Goal: Check status: Check status

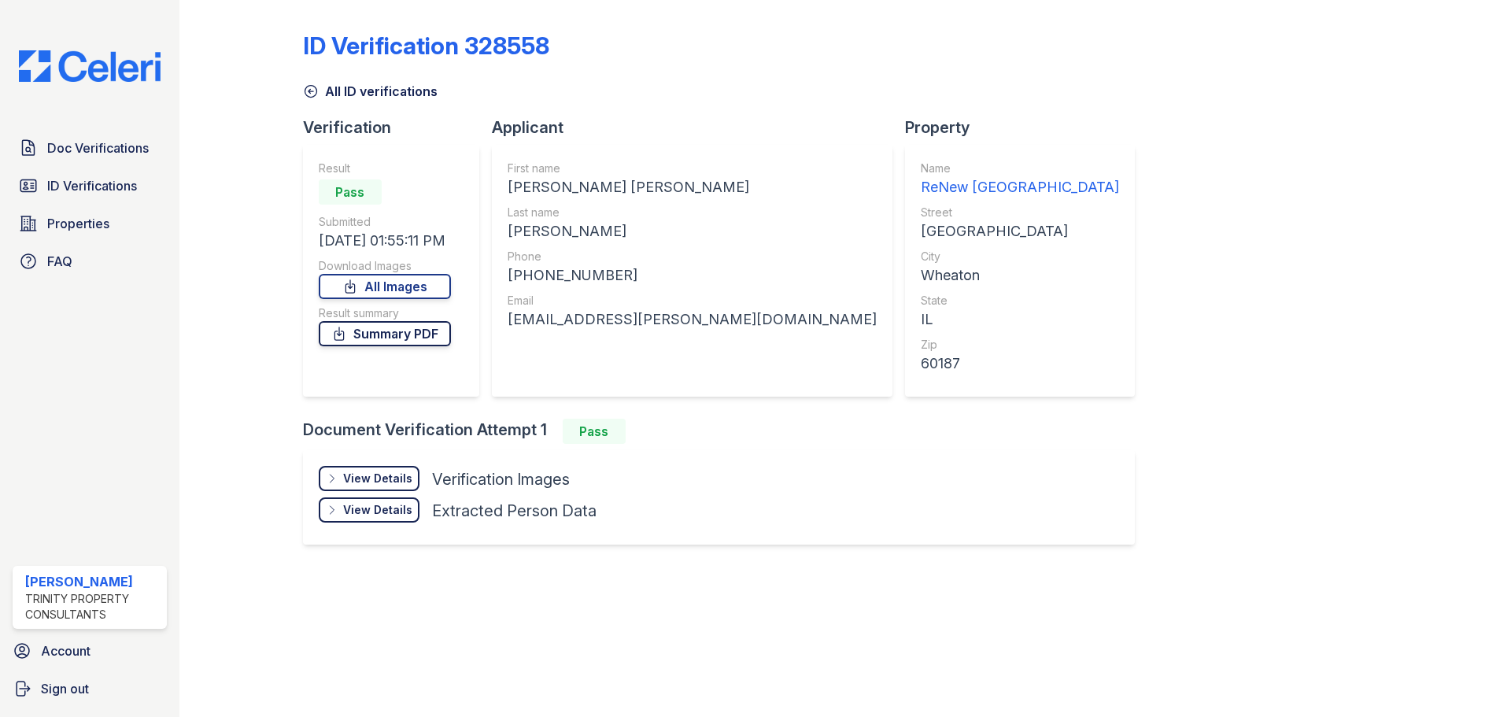
click at [386, 333] on link "Summary PDF" at bounding box center [385, 333] width 132 height 25
click at [413, 336] on link "Summary PDF" at bounding box center [385, 333] width 132 height 25
click at [441, 336] on link "Summary PDF" at bounding box center [385, 333] width 132 height 25
click at [303, 87] on icon at bounding box center [311, 91] width 16 height 16
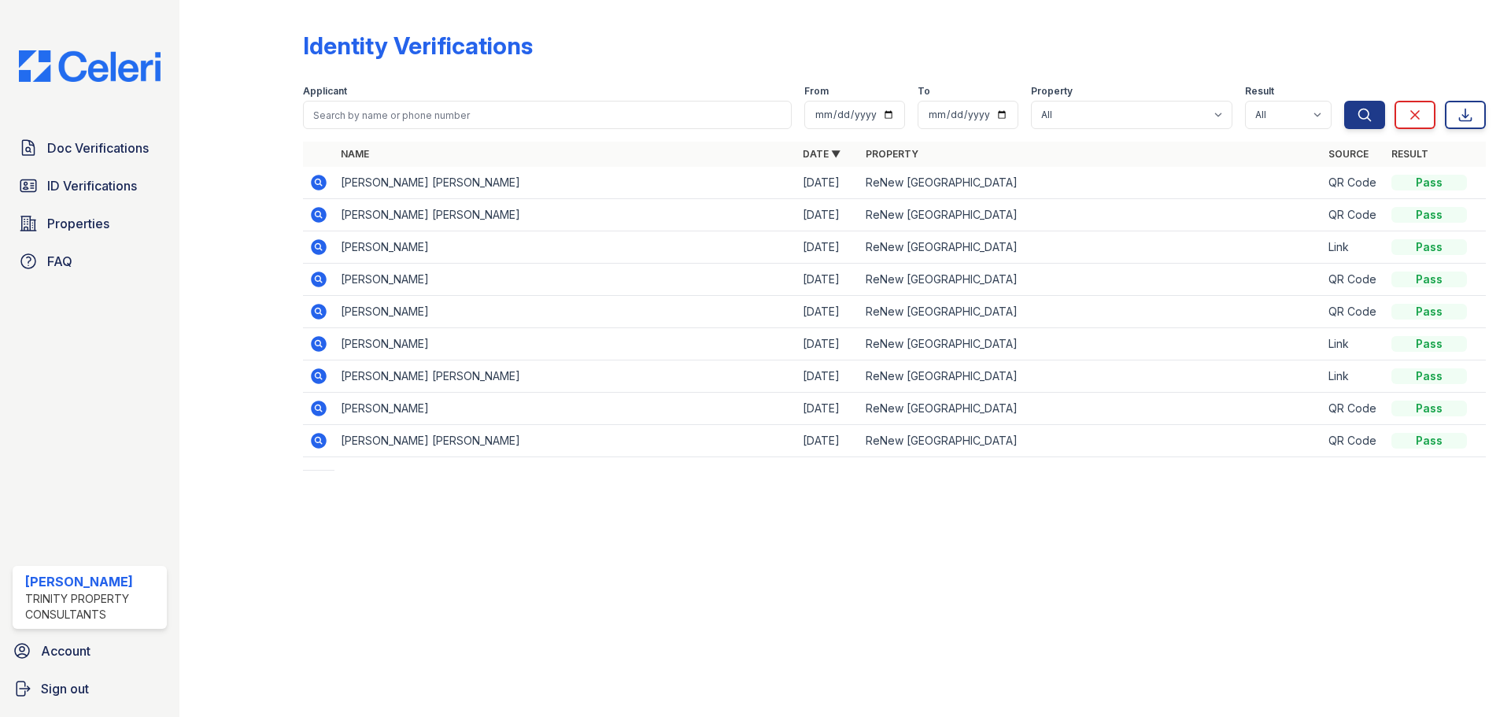
click at [320, 408] on icon at bounding box center [318, 407] width 4 height 4
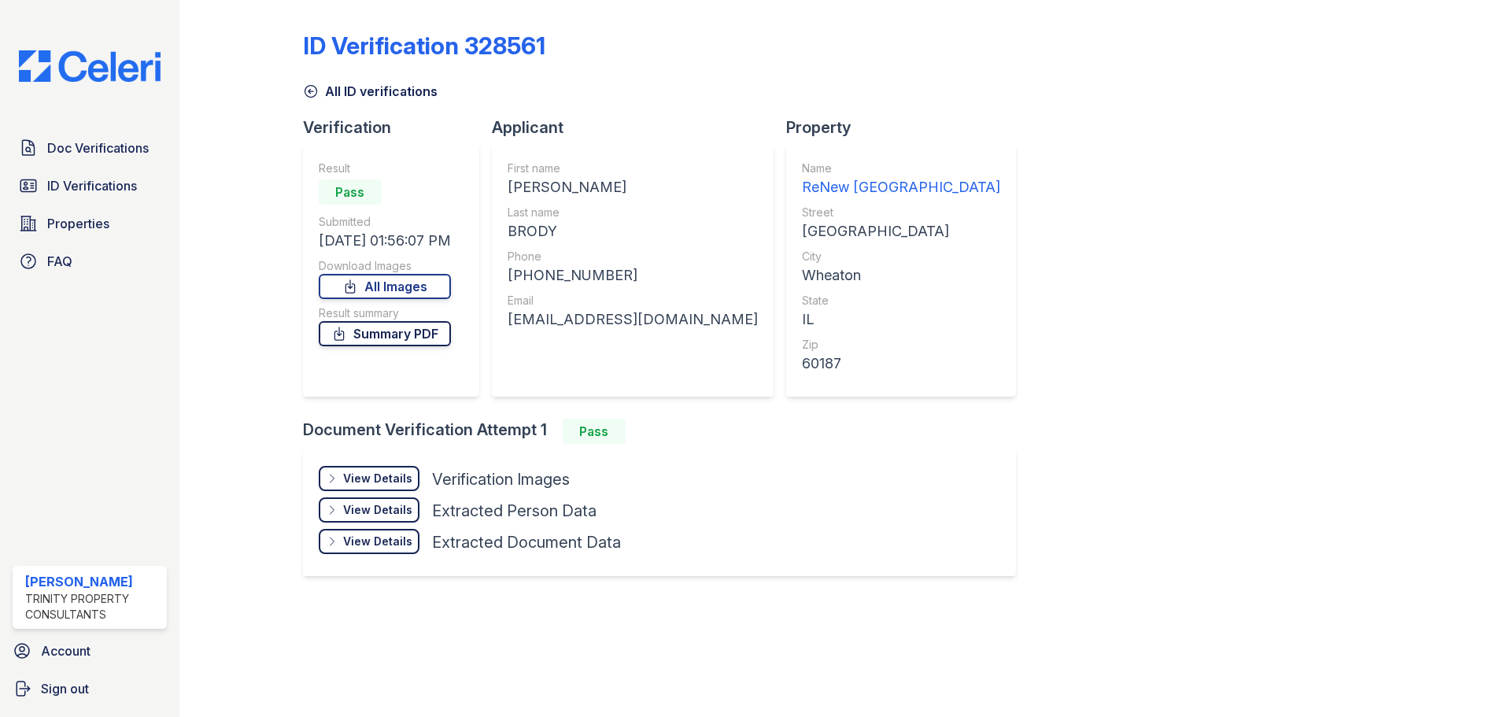
click at [387, 326] on link "Summary PDF" at bounding box center [385, 333] width 132 height 25
click at [971, 393] on div "ID Verification 328561 All ID verifications Verification Result Pass Submitted …" at bounding box center [894, 302] width 1183 height 592
click at [376, 334] on link "Summary PDF" at bounding box center [385, 333] width 132 height 25
click at [405, 477] on div "View Details" at bounding box center [377, 479] width 69 height 16
click at [412, 482] on div "View Details Details" at bounding box center [369, 478] width 101 height 25
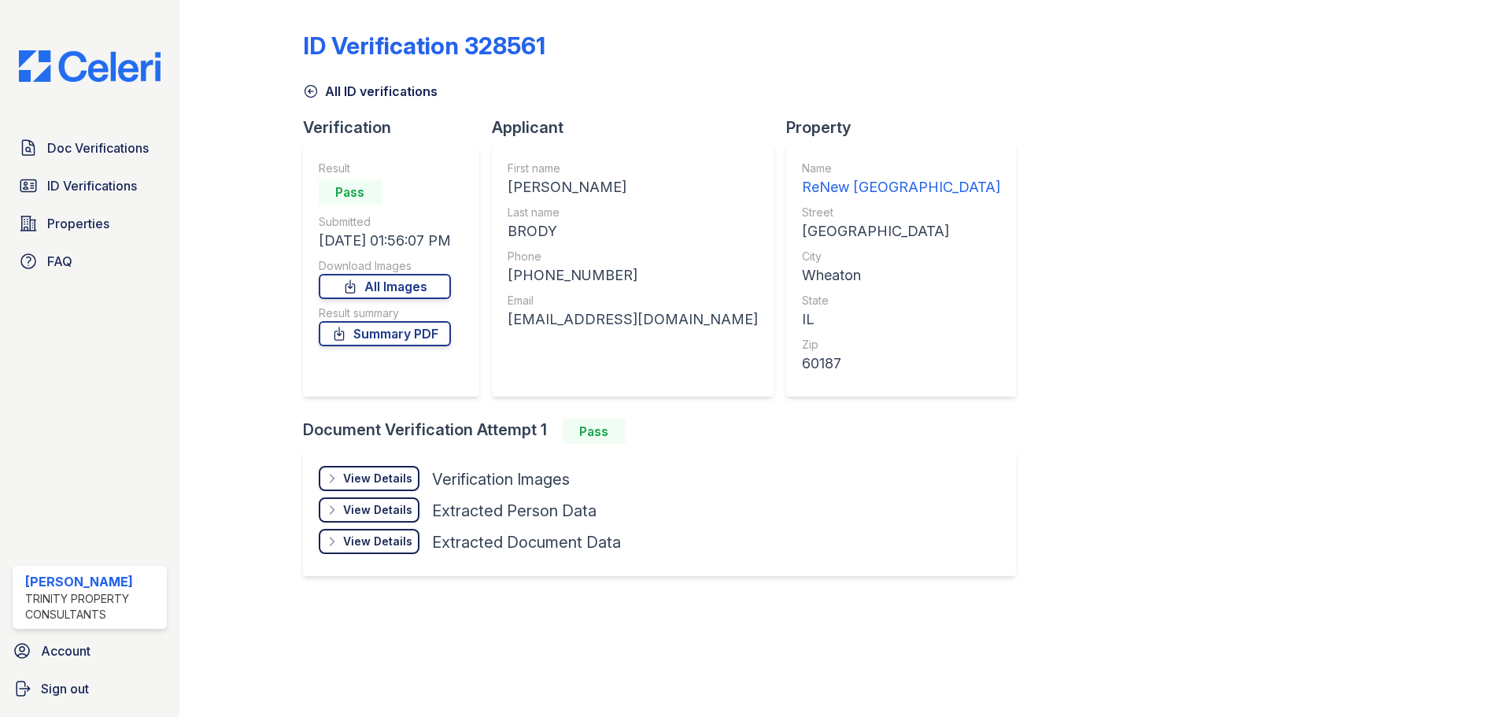
click at [345, 480] on div "View Details Details" at bounding box center [369, 478] width 101 height 25
click at [377, 485] on div "View Details" at bounding box center [377, 479] width 69 height 16
click at [104, 171] on link "ID Verifications" at bounding box center [90, 185] width 154 height 31
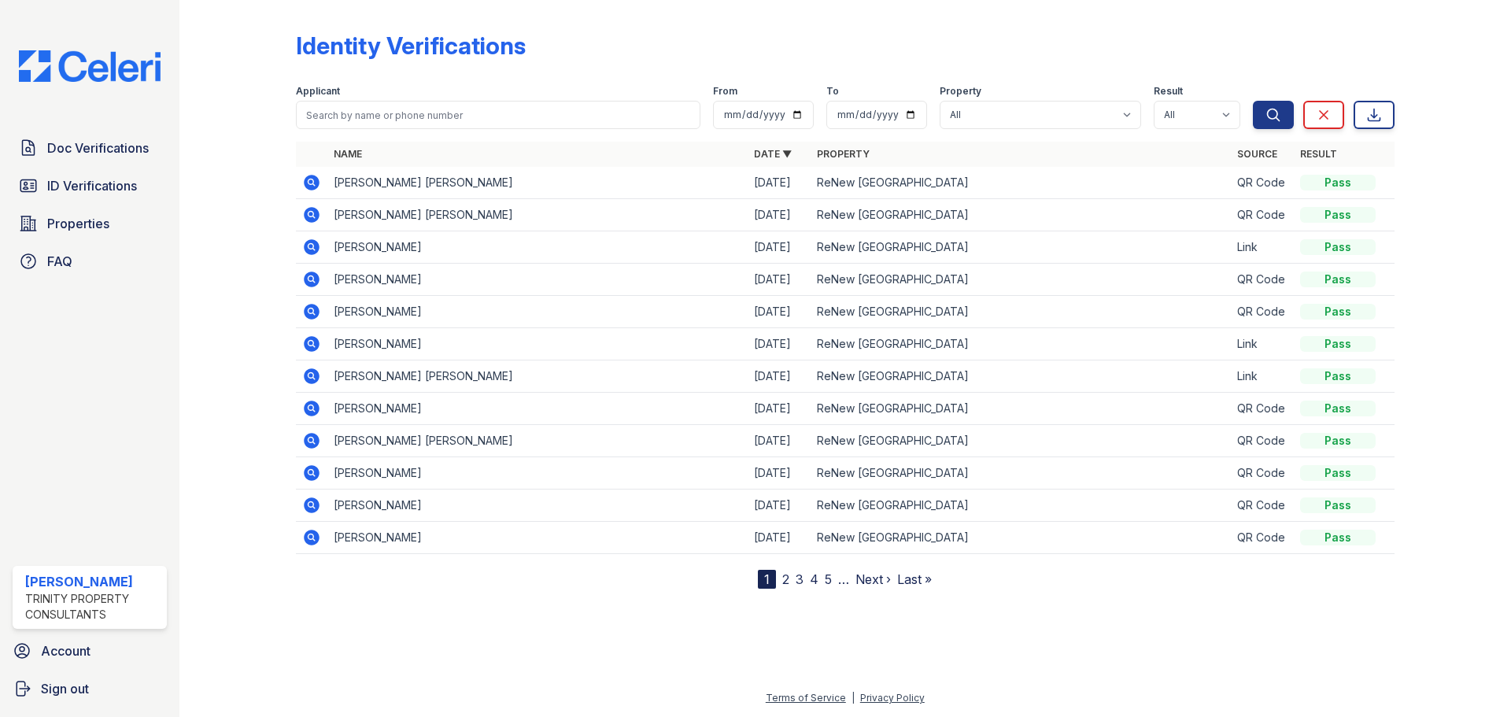
click at [312, 405] on icon at bounding box center [311, 408] width 19 height 19
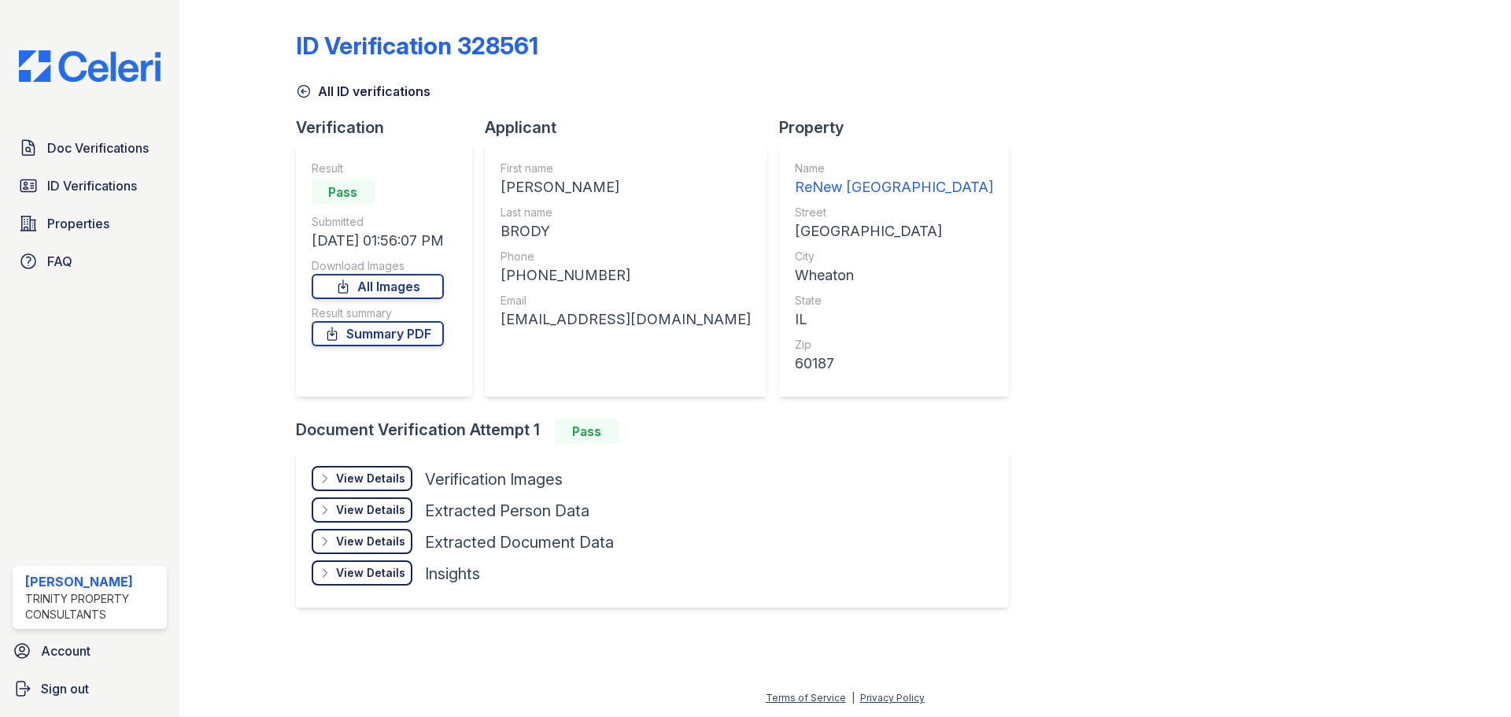
click at [374, 475] on div "View Details" at bounding box center [370, 479] width 69 height 16
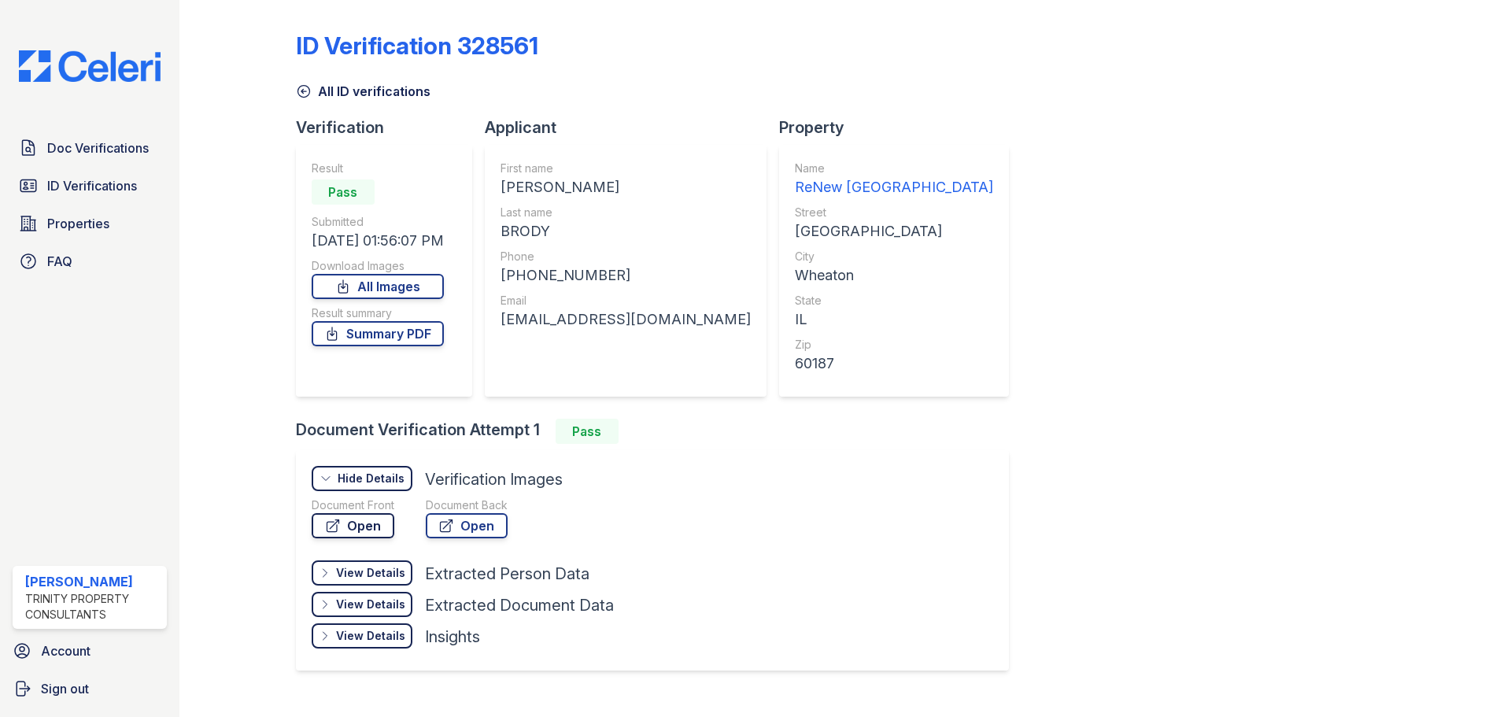
click at [378, 531] on link "Open" at bounding box center [353, 525] width 83 height 25
click at [484, 527] on link "Open" at bounding box center [467, 525] width 82 height 25
click at [298, 91] on icon at bounding box center [304, 91] width 16 height 16
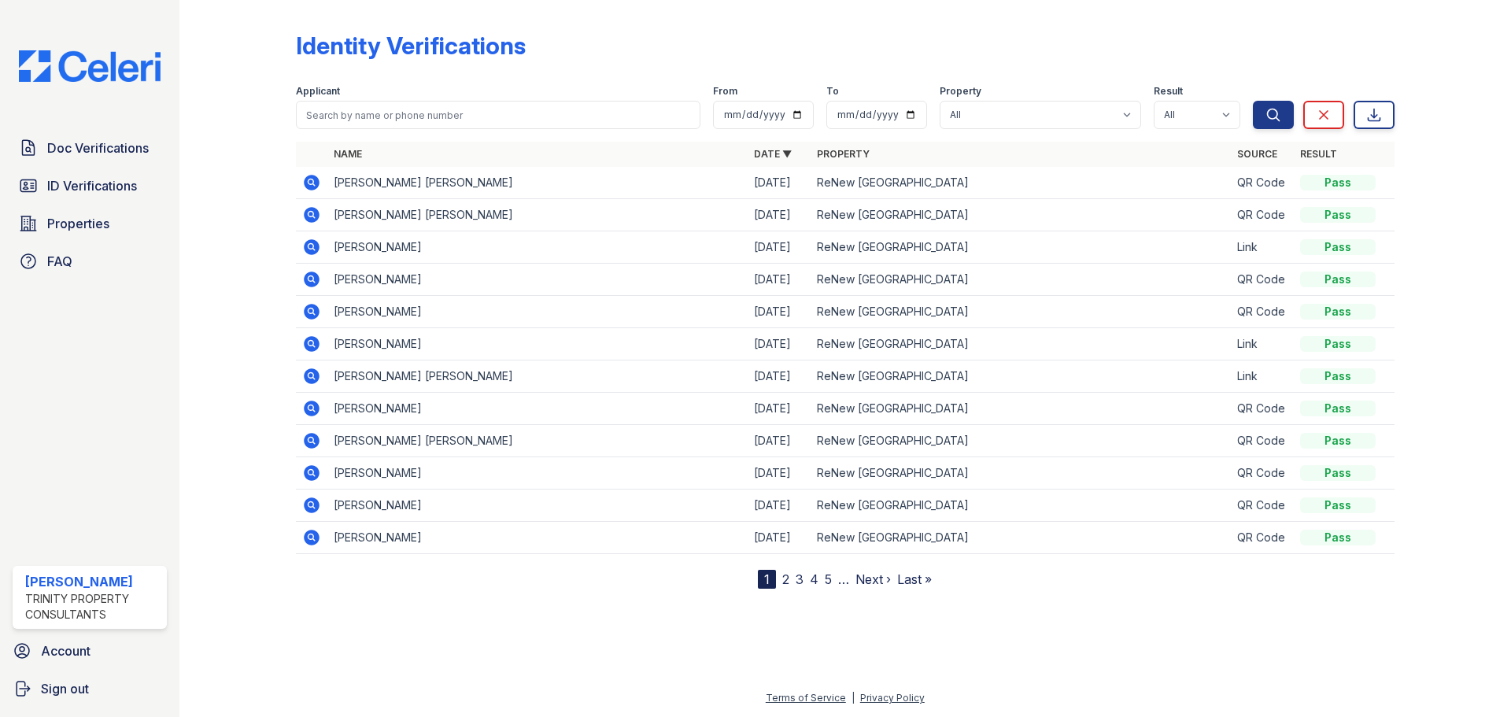
click at [314, 439] on icon at bounding box center [312, 441] width 16 height 16
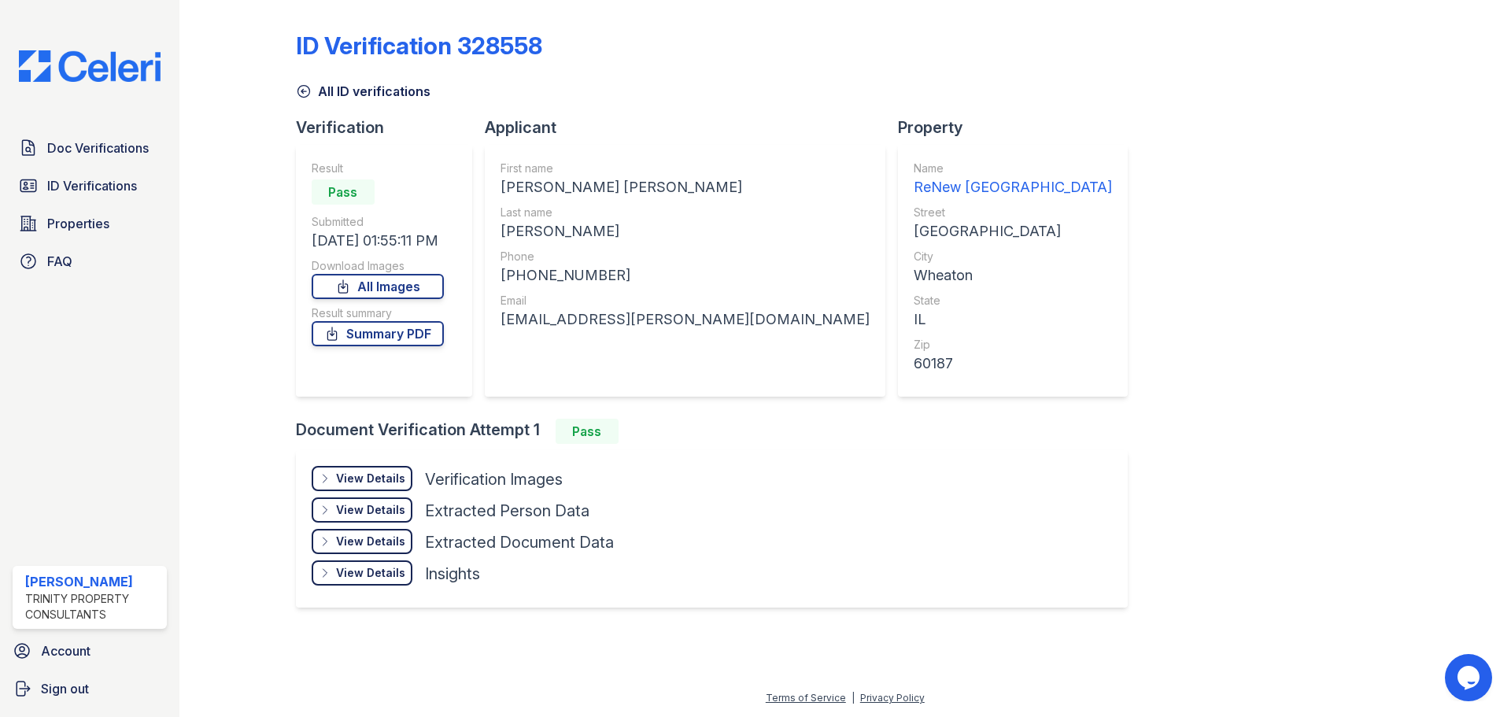
click at [395, 482] on div "View Details" at bounding box center [370, 479] width 69 height 16
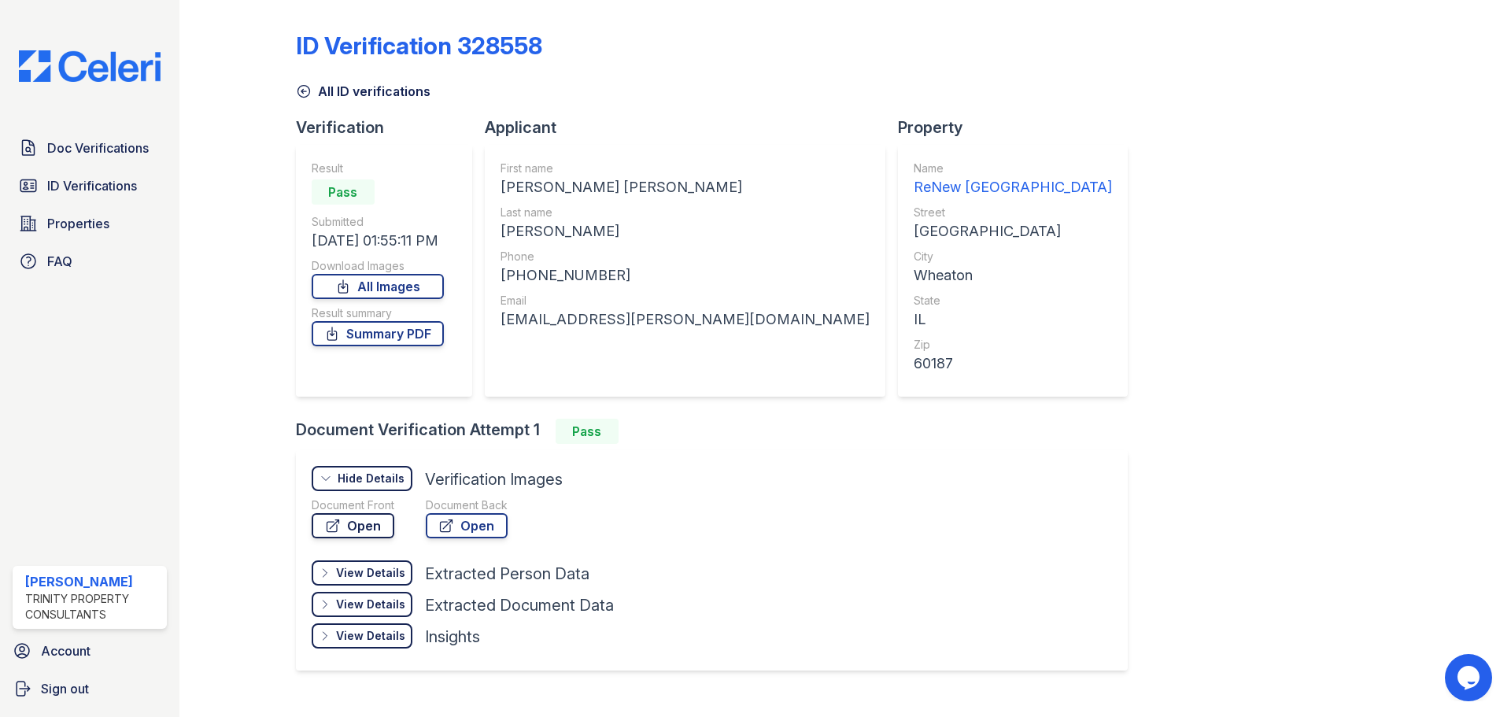
click at [377, 524] on link "Open" at bounding box center [353, 525] width 83 height 25
click at [493, 525] on link "Open" at bounding box center [467, 525] width 82 height 25
